Goal: Information Seeking & Learning: Check status

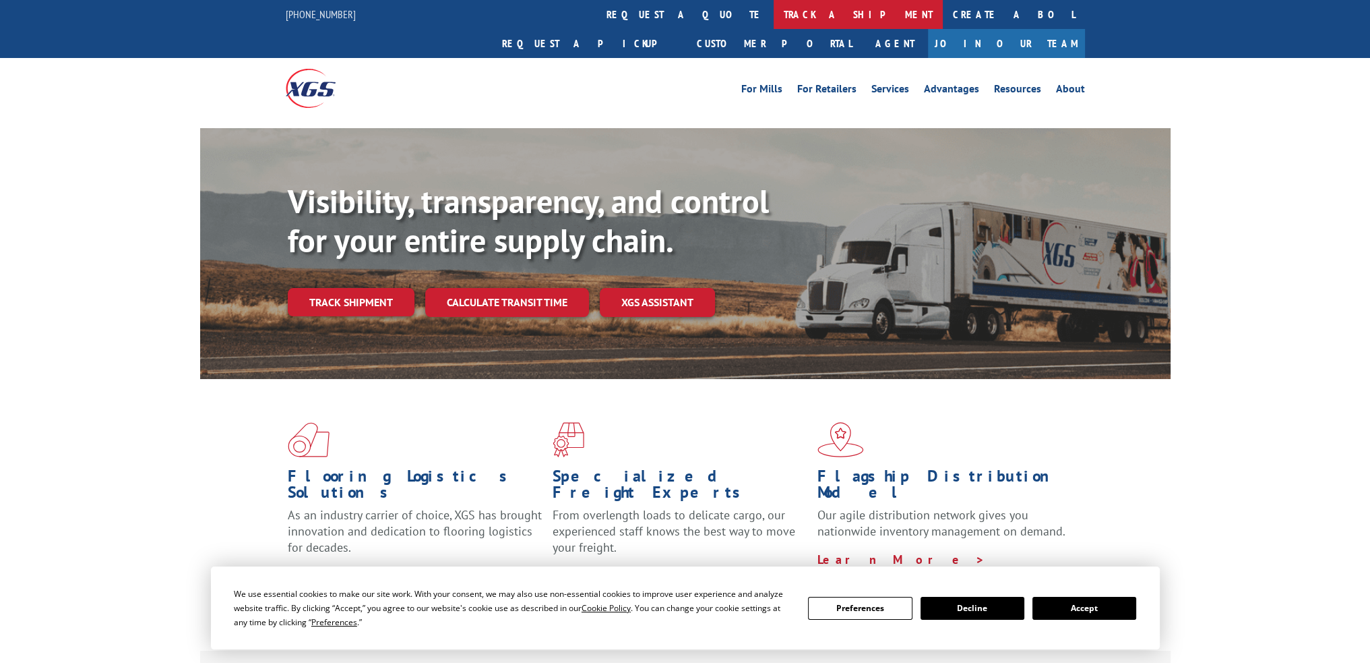
click at [774, 11] on link "track a shipment" at bounding box center [858, 14] width 169 height 29
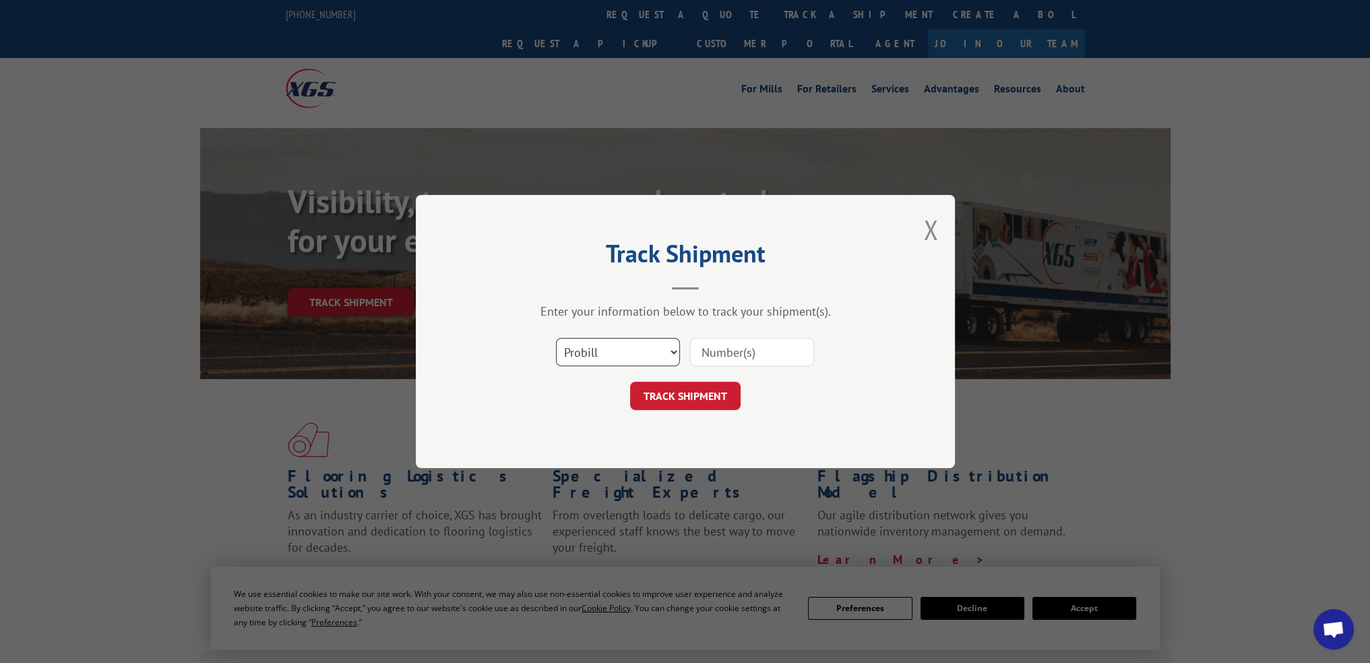
click at [645, 358] on select "Select category... Probill BOL PO" at bounding box center [618, 352] width 124 height 28
select select "po"
click at [556, 338] on select "Select category... Probill BOL PO" at bounding box center [618, 352] width 124 height 28
paste input "43502903"
type input "43502903"
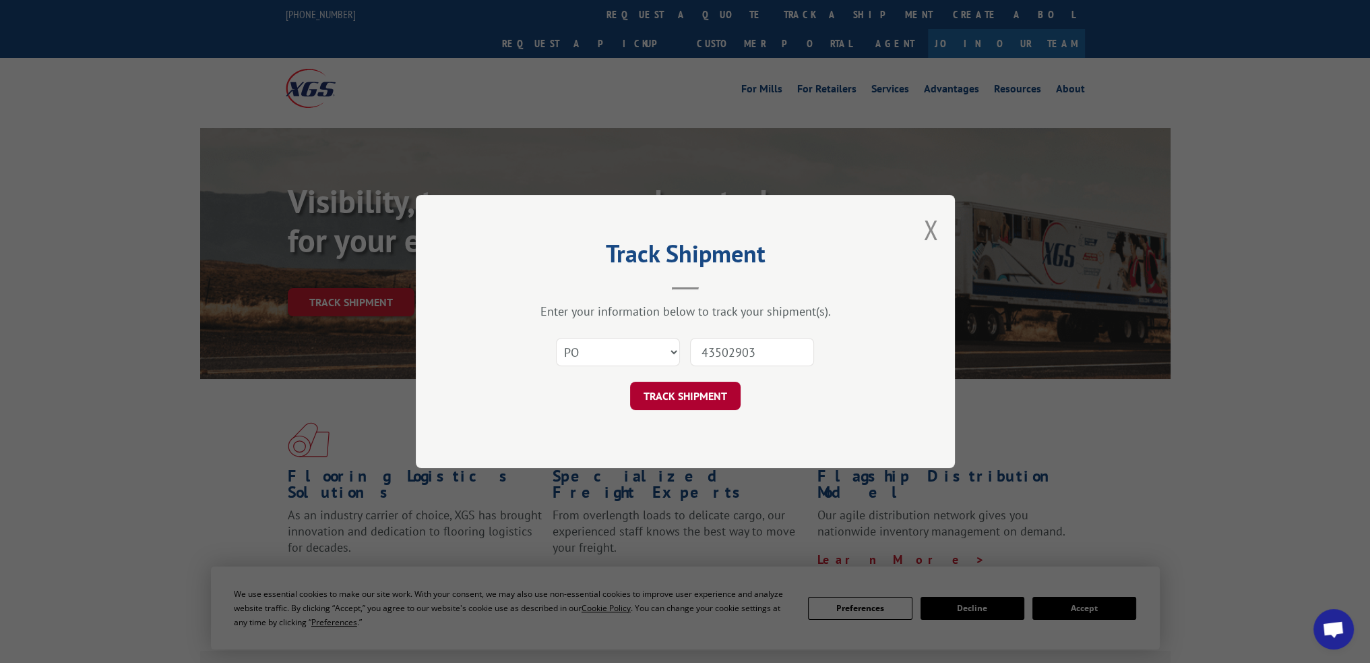
click at [690, 396] on button "TRACK SHIPMENT" at bounding box center [685, 395] width 111 height 28
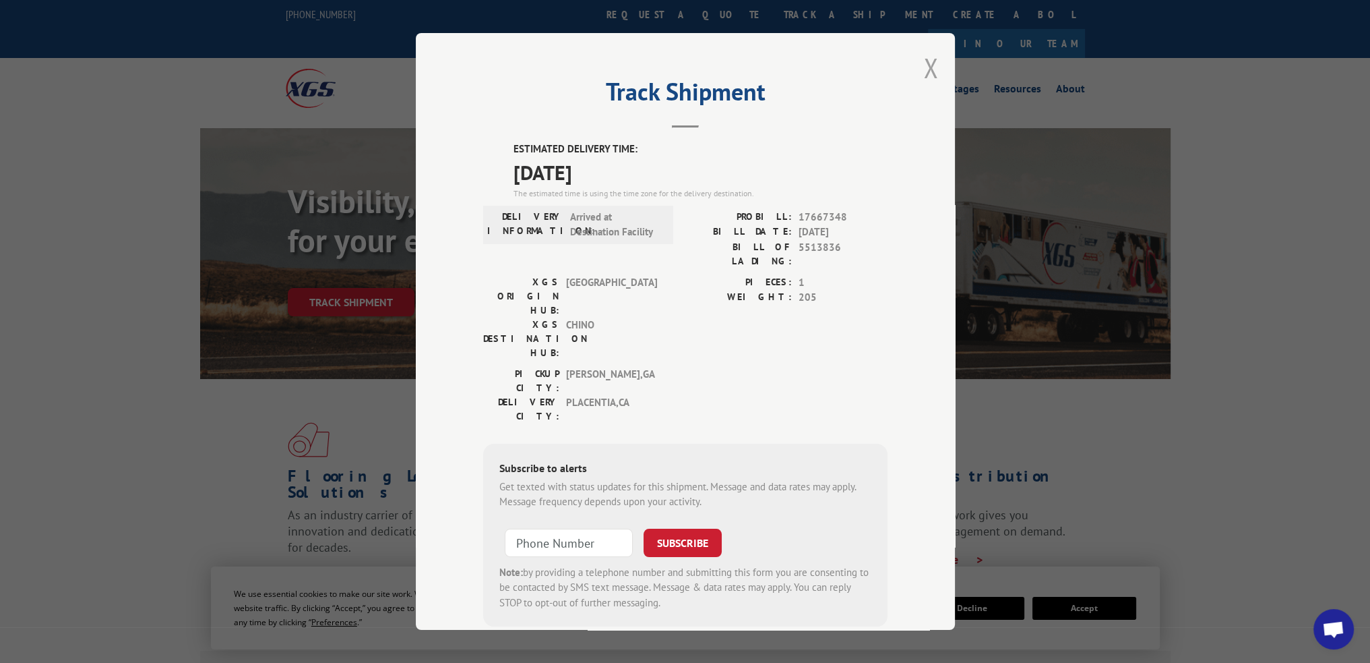
click at [925, 74] on button "Close modal" at bounding box center [930, 68] width 15 height 36
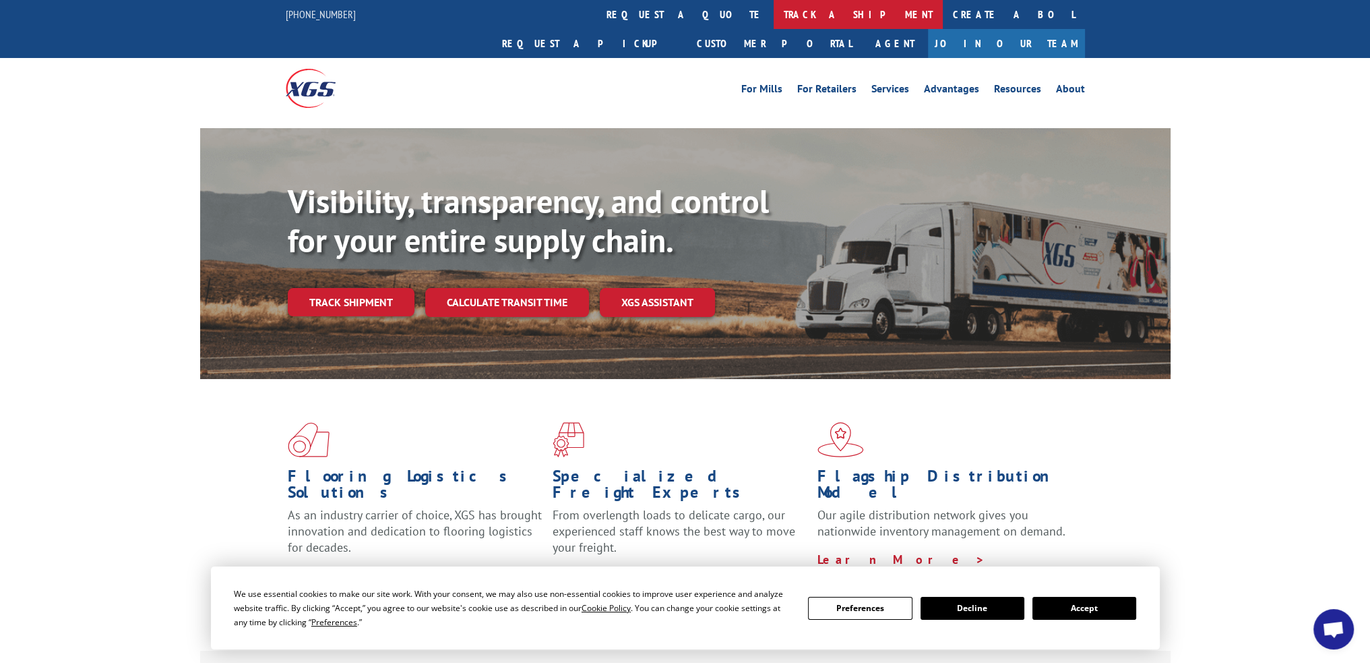
click at [774, 23] on link "track a shipment" at bounding box center [858, 14] width 169 height 29
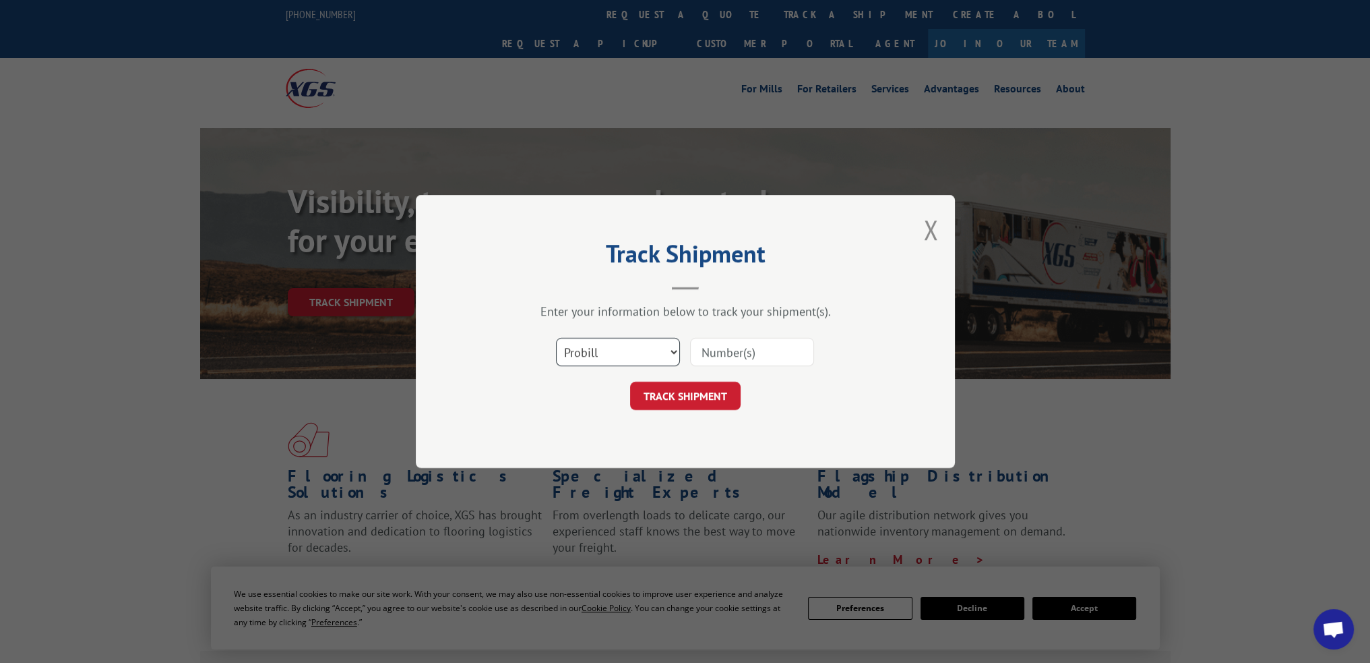
click at [648, 355] on select "Select category... Probill BOL PO" at bounding box center [618, 352] width 124 height 28
select select "po"
click at [556, 338] on select "Select category... Probill BOL PO" at bounding box center [618, 352] width 124 height 28
click at [729, 350] on input at bounding box center [752, 352] width 124 height 28
paste input "57535163"
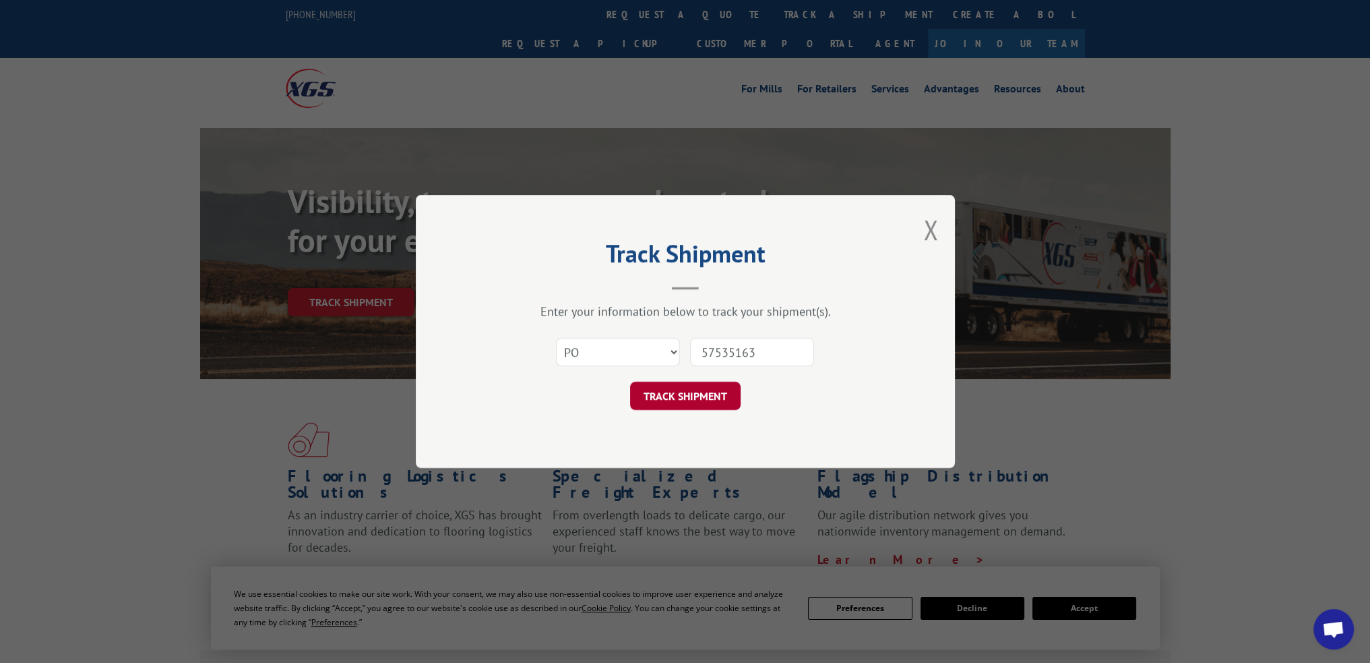
type input "57535163"
click at [698, 388] on button "TRACK SHIPMENT" at bounding box center [685, 395] width 111 height 28
